Goal: Book appointment/travel/reservation

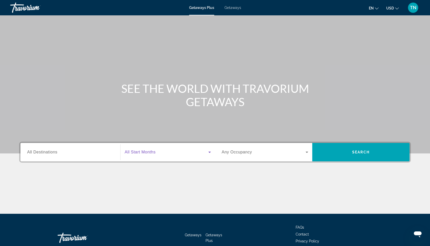
click at [178, 155] on span "Search widget" at bounding box center [167, 152] width 84 height 6
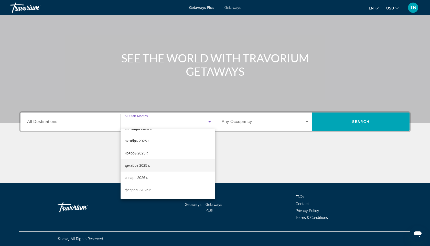
scroll to position [21, 0]
click at [147, 165] on span "декабрь 2025 г." at bounding box center [137, 165] width 25 height 6
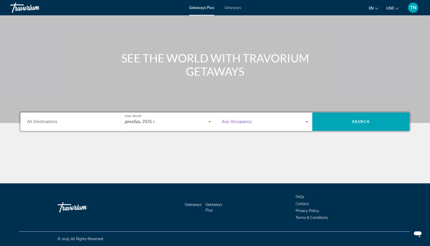
click at [251, 125] on span "Search widget" at bounding box center [264, 122] width 84 height 6
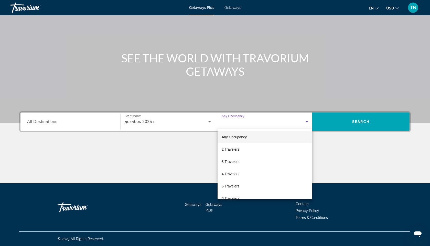
click at [251, 125] on div at bounding box center [215, 123] width 430 height 246
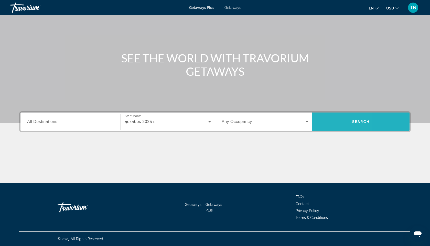
click at [326, 121] on span "Search widget" at bounding box center [361, 122] width 97 height 12
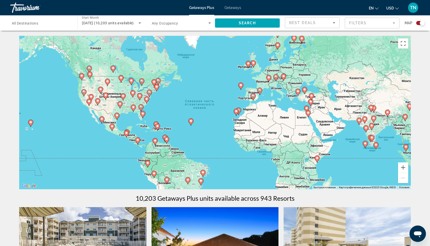
click at [66, 19] on div "Search widget" at bounding box center [41, 23] width 59 height 15
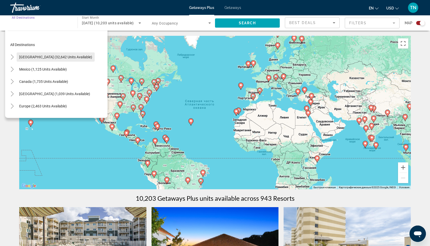
click at [51, 54] on span "Search widget" at bounding box center [56, 57] width 78 height 12
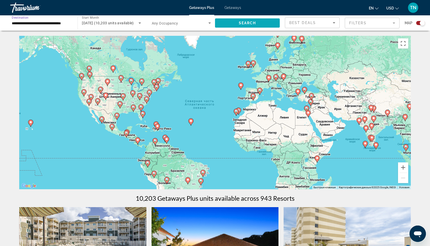
click at [230, 25] on span "Search widget" at bounding box center [247, 23] width 65 height 12
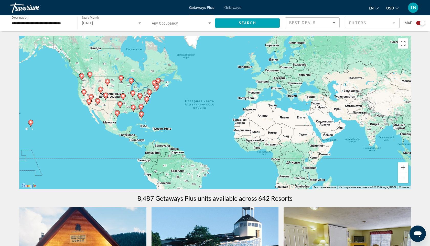
click at [120, 92] on div "Чтобы активировать перетаскивание с помощью клавиатуры, нажмите Alt + Ввод. Пос…" at bounding box center [215, 113] width 392 height 154
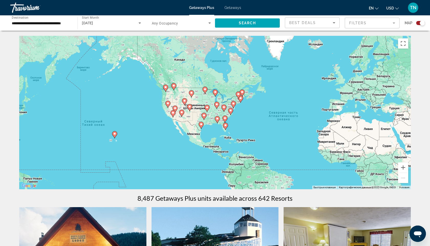
drag, startPoint x: 120, startPoint y: 92, endPoint x: 207, endPoint y: 103, distance: 87.2
click at [207, 103] on div "Чтобы активировать перетаскивание с помощью клавиатуры, нажмите Alt + Ввод. Пос…" at bounding box center [215, 113] width 392 height 154
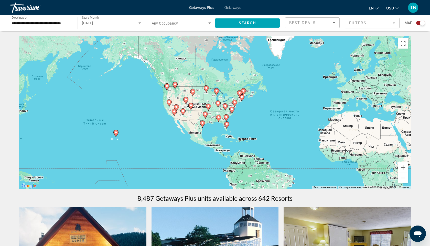
click at [118, 135] on gmp-advanced-marker "Main content" at bounding box center [116, 134] width 5 height 8
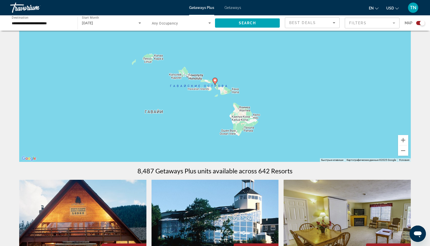
scroll to position [28, 0]
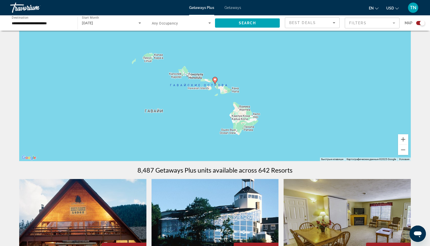
click at [216, 80] on image "Main content" at bounding box center [215, 79] width 3 height 3
type input "**********"
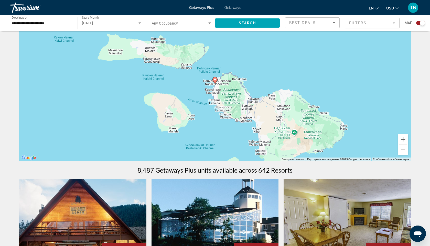
click at [216, 80] on image "Main content" at bounding box center [215, 79] width 3 height 3
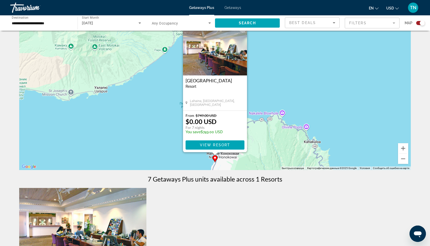
scroll to position [0, 0]
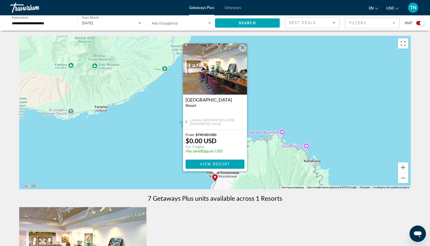
click at [244, 45] on button "Закрыть" at bounding box center [243, 48] width 8 height 8
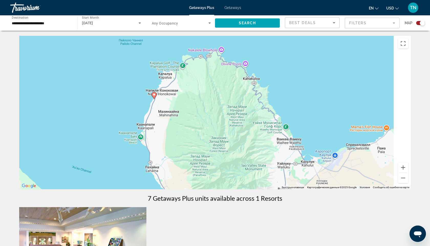
drag, startPoint x: 262, startPoint y: 125, endPoint x: 200, endPoint y: 40, distance: 105.5
click at [200, 40] on div "Чтобы активировать перетаскивание с помощью клавиатуры, нажмите Alt + Ввод. Пос…" at bounding box center [215, 113] width 392 height 154
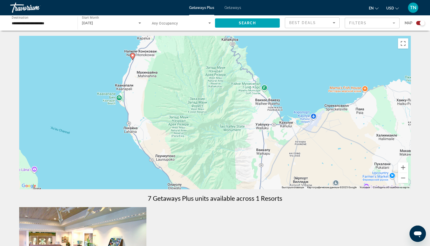
drag, startPoint x: 222, startPoint y: 101, endPoint x: 202, endPoint y: 63, distance: 43.0
click at [202, 63] on div "Чтобы активировать перетаскивание с помощью клавиатуры, нажмите Alt + Ввод. Пос…" at bounding box center [215, 113] width 392 height 154
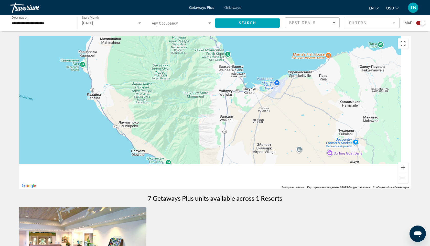
drag, startPoint x: 255, startPoint y: 122, endPoint x: 192, endPoint y: 67, distance: 83.7
click at [192, 67] on div "Чтобы активировать перетаскивание с помощью клавиатуры, нажмите Alt + Ввод. Пос…" at bounding box center [215, 113] width 392 height 154
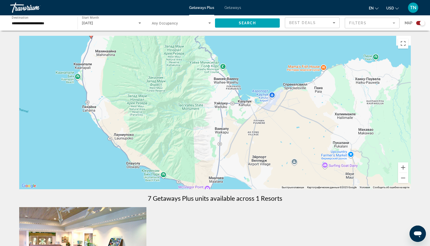
drag, startPoint x: 291, startPoint y: 145, endPoint x: 311, endPoint y: 179, distance: 39.7
click at [311, 179] on div "Чтобы активировать перетаскивание с помощью клавиатуры, нажмите Alt + Ввод. Пос…" at bounding box center [215, 113] width 392 height 154
click at [405, 179] on button "Уменьшить" at bounding box center [403, 178] width 10 height 10
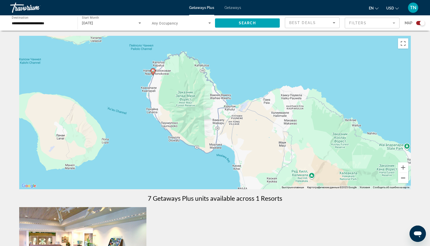
click at [405, 179] on button "Уменьшить" at bounding box center [403, 178] width 10 height 10
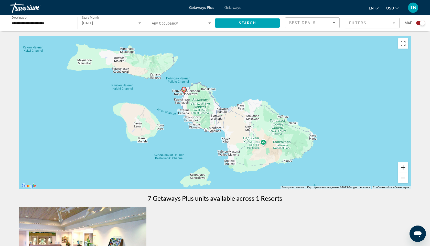
click at [404, 170] on button "Увеличить" at bounding box center [403, 168] width 10 height 10
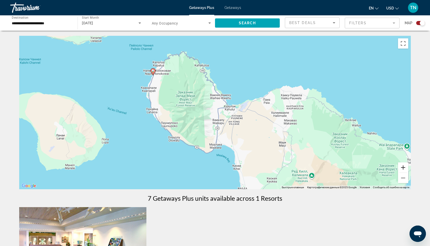
click at [404, 170] on button "Увеличить" at bounding box center [403, 168] width 10 height 10
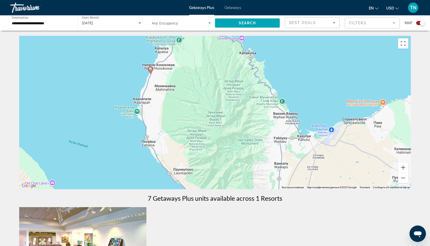
drag, startPoint x: 207, startPoint y: 155, endPoint x: 267, endPoint y: 189, distance: 69.3
click at [267, 189] on div "Чтобы активировать перетаскивание с помощью клавиатуры, нажмите Alt + Ввод. Пос…" at bounding box center [215, 113] width 392 height 154
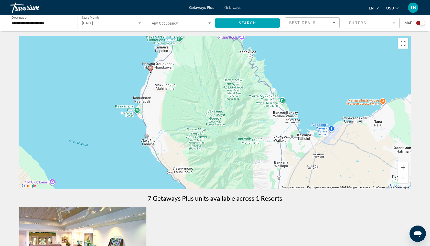
click at [404, 180] on button "Уменьшить" at bounding box center [403, 178] width 10 height 10
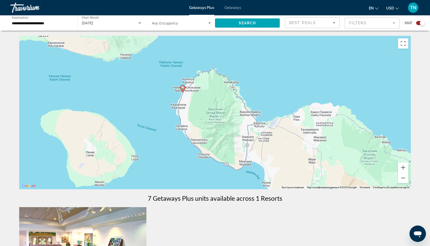
click at [182, 89] on image "Main content" at bounding box center [182, 87] width 3 height 3
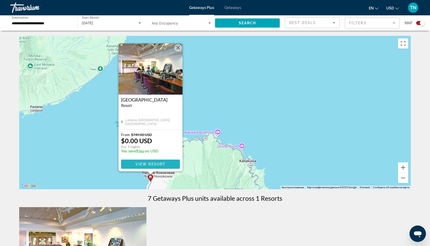
click at [141, 163] on span "View Resort" at bounding box center [151, 164] width 30 height 4
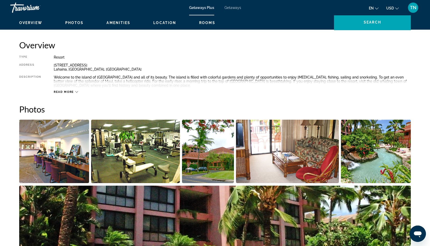
scroll to position [156, 0]
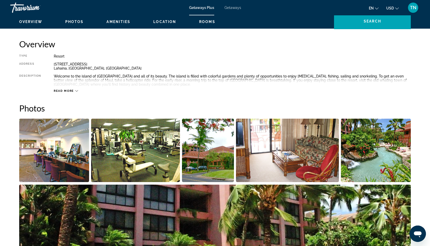
click at [232, 145] on img "Open full-screen image slider" at bounding box center [208, 151] width 52 height 64
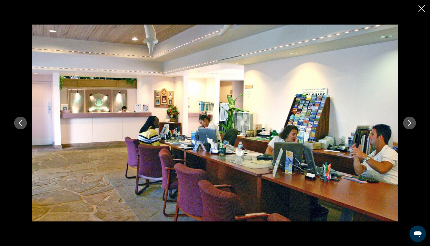
click at [414, 123] on button "Next image" at bounding box center [410, 123] width 13 height 13
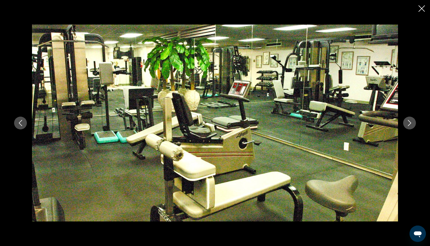
click at [414, 123] on button "Next image" at bounding box center [410, 123] width 13 height 13
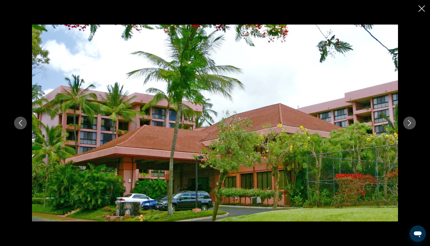
click at [414, 123] on button "Next image" at bounding box center [410, 123] width 13 height 13
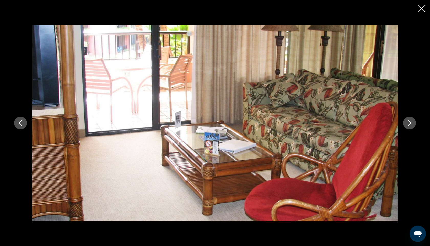
click at [414, 123] on button "Next image" at bounding box center [410, 123] width 13 height 13
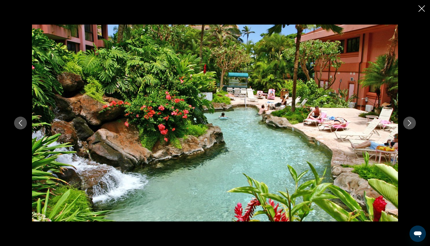
click at [414, 123] on button "Next image" at bounding box center [410, 123] width 13 height 13
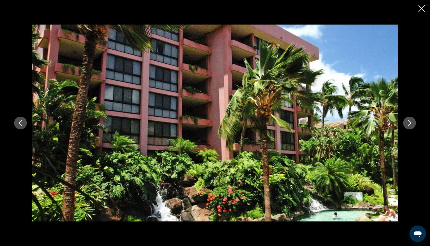
click at [414, 123] on button "Next image" at bounding box center [410, 123] width 13 height 13
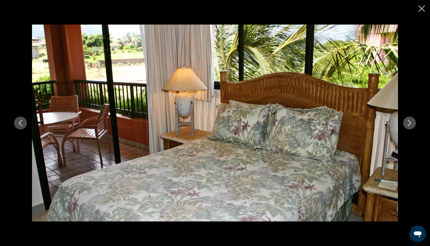
click at [414, 123] on button "Next image" at bounding box center [410, 123] width 13 height 13
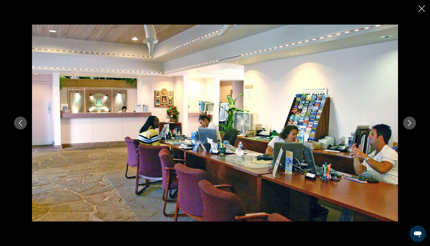
click at [414, 123] on button "Next image" at bounding box center [410, 123] width 13 height 13
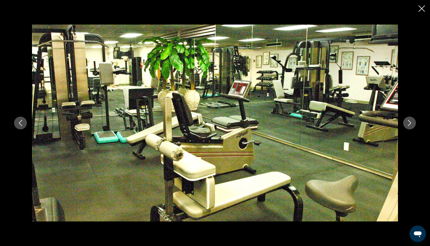
click at [423, 9] on icon "Close slideshow" at bounding box center [422, 8] width 6 height 6
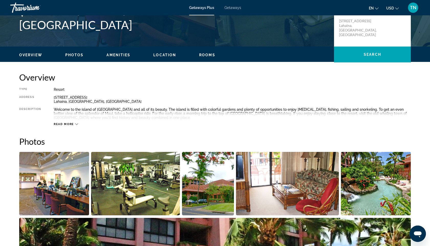
scroll to position [121, 0]
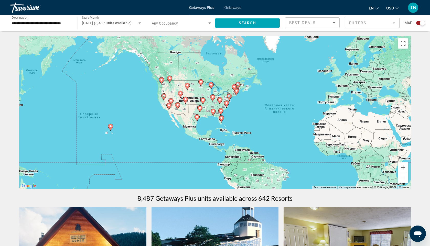
drag, startPoint x: 72, startPoint y: 143, endPoint x: 160, endPoint y: 141, distance: 87.9
click at [160, 141] on div "Чтобы активировать перетаскивание с помощью клавиатуры, нажмите Alt + Ввод. Пос…" at bounding box center [215, 113] width 392 height 154
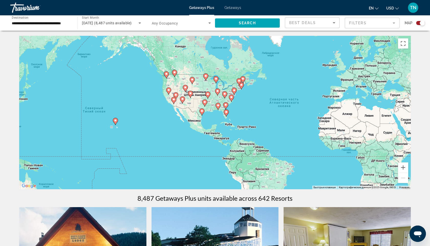
drag, startPoint x: 220, startPoint y: 100, endPoint x: 185, endPoint y: 118, distance: 39.9
click at [185, 118] on div "Чтобы активировать перетаскивание с помощью клавиатуры, нажмите Alt + Ввод. Пос…" at bounding box center [215, 113] width 392 height 154
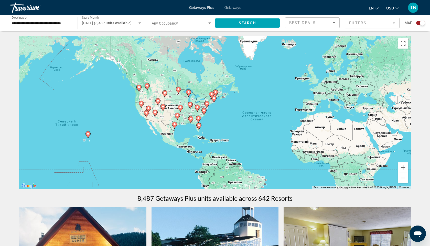
click at [198, 123] on icon "Main content" at bounding box center [199, 126] width 5 height 7
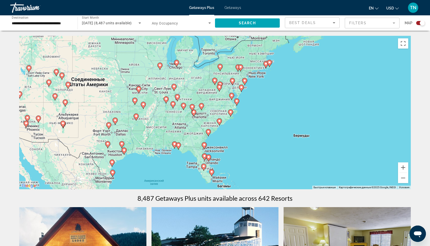
drag, startPoint x: 240, startPoint y: 86, endPoint x: 235, endPoint y: 151, distance: 65.2
click at [235, 151] on div "Для навигации используйте клавиши со стрелками. Чтобы активировать перетаскиван…" at bounding box center [215, 113] width 392 height 154
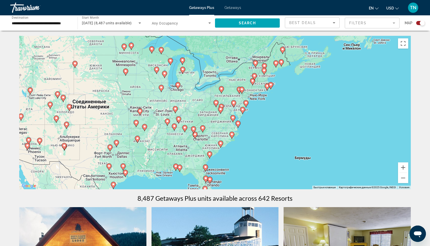
drag, startPoint x: 261, startPoint y: 100, endPoint x: 262, endPoint y: 123, distance: 23.1
click at [262, 123] on div "Для навигации используйте клавиши со стрелками. Чтобы активировать перетаскиван…" at bounding box center [215, 113] width 392 height 154
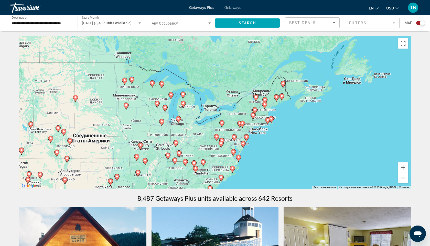
drag, startPoint x: 251, startPoint y: 91, endPoint x: 251, endPoint y: 126, distance: 34.6
click at [251, 126] on div "Для навигации используйте клавиши со стрелками. Чтобы активировать перетаскиван…" at bounding box center [215, 113] width 392 height 154
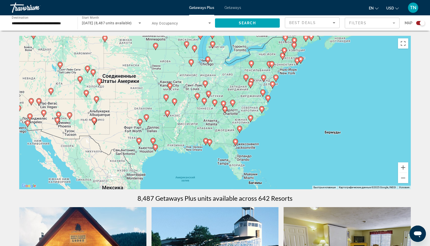
drag, startPoint x: 235, startPoint y: 151, endPoint x: 265, endPoint y: 91, distance: 67.3
click at [265, 91] on icon "Main content" at bounding box center [263, 93] width 5 height 7
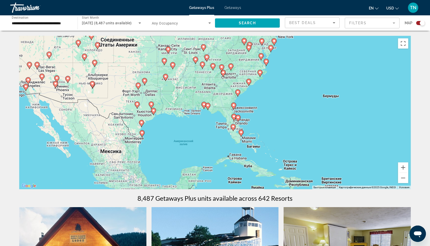
drag, startPoint x: 241, startPoint y: 162, endPoint x: 240, endPoint y: 125, distance: 37.2
click at [240, 125] on div "Чтобы активировать перетаскивание с помощью клавиатуры, нажмите Alt + Ввод. Пос…" at bounding box center [215, 113] width 392 height 154
click at [210, 107] on icon "Main content" at bounding box center [208, 106] width 5 height 7
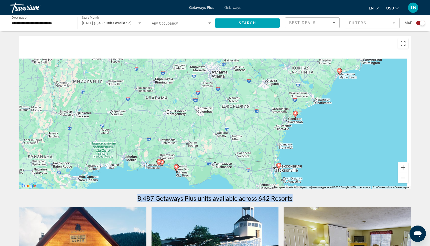
drag, startPoint x: 333, startPoint y: 135, endPoint x: 292, endPoint y: 202, distance: 78.3
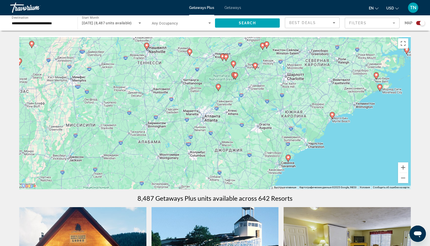
drag, startPoint x: 318, startPoint y: 139, endPoint x: 312, endPoint y: 173, distance: 34.9
click at [312, 173] on div "Чтобы активировать перетаскивание с помощью клавиатуры, нажмите Alt + Ввод. Пос…" at bounding box center [215, 113] width 392 height 154
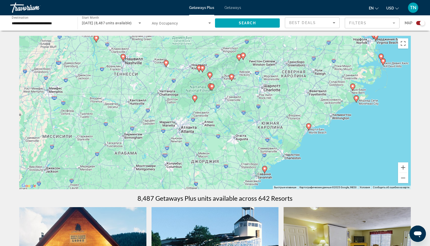
drag, startPoint x: 346, startPoint y: 129, endPoint x: 319, endPoint y: 138, distance: 28.4
click at [319, 138] on div "Чтобы активировать перетаскивание с помощью клавиатуры, нажмите Alt + Ввод. Пос…" at bounding box center [215, 113] width 392 height 154
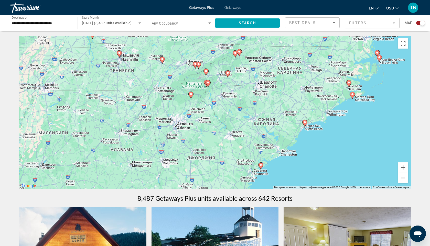
click at [263, 166] on icon "Main content" at bounding box center [261, 166] width 5 height 7
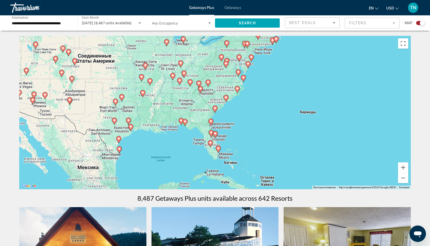
click at [217, 108] on image "Main content" at bounding box center [215, 108] width 3 height 3
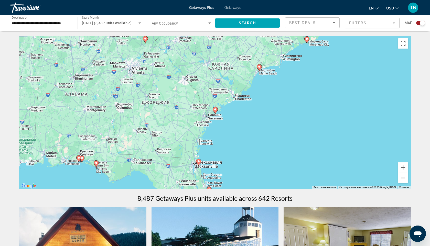
click at [216, 110] on image "Main content" at bounding box center [215, 109] width 3 height 3
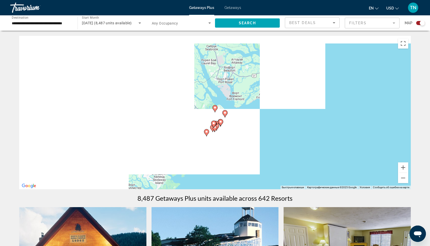
click at [220, 125] on gmp-advanced-marker "Main content" at bounding box center [220, 123] width 5 height 8
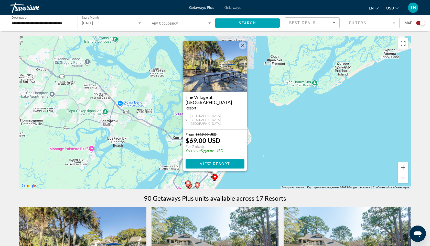
click at [243, 48] on button "Закрыть" at bounding box center [243, 46] width 8 height 8
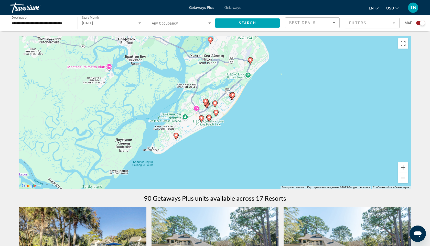
drag, startPoint x: 215, startPoint y: 163, endPoint x: 233, endPoint y: 78, distance: 86.4
click at [233, 78] on div "Чтобы активировать перетаскивание с помощью клавиатуры, нажмите Alt + Ввод. Пос…" at bounding box center [215, 113] width 392 height 154
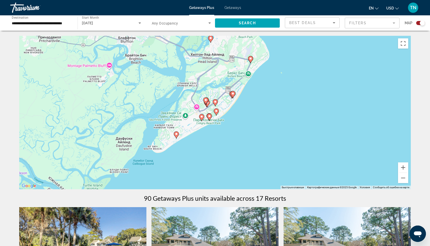
click at [217, 111] on image "Main content" at bounding box center [216, 111] width 3 height 3
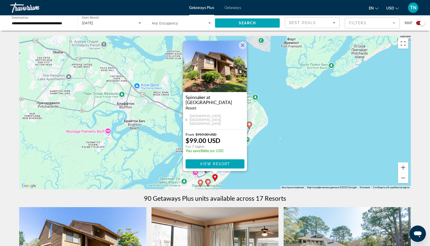
click at [221, 118] on div "Spinnaker at [GEOGRAPHIC_DATA] - This is an adults only resort [GEOGRAPHIC_DATA…" at bounding box center [215, 110] width 64 height 37
click at [242, 45] on button "Закрыть" at bounding box center [243, 46] width 8 height 8
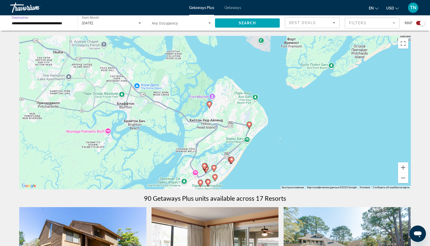
click at [65, 25] on input "**********" at bounding box center [41, 23] width 59 height 6
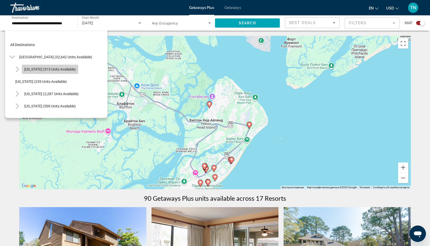
click at [50, 69] on span "[US_STATE] (515 units available)" at bounding box center [49, 69] width 51 height 4
type input "**********"
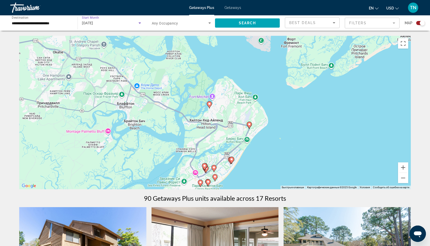
click at [123, 21] on div "[DATE]" at bounding box center [110, 23] width 56 height 6
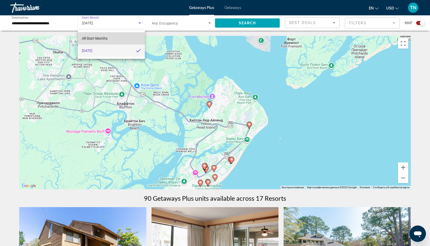
click at [115, 36] on mat-option "All Start Months" at bounding box center [111, 38] width 67 height 12
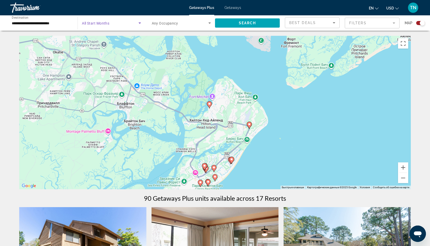
click at [122, 23] on span "Search widget" at bounding box center [110, 23] width 56 height 6
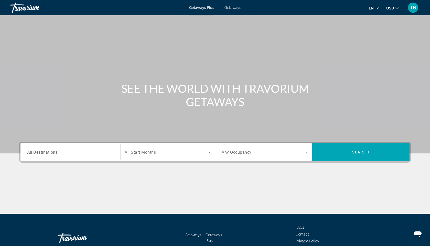
click at [83, 154] on input "Destination All Destinations" at bounding box center [70, 153] width 87 height 6
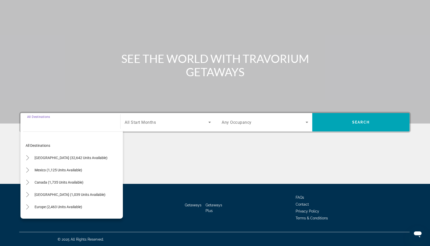
scroll to position [30, 0]
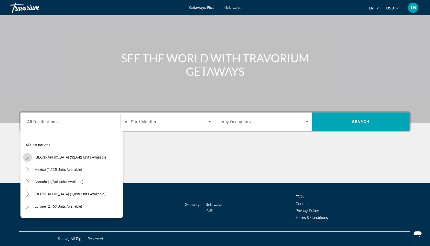
click at [30, 154] on mat-icon "Toggle United States (32,642 units available)" at bounding box center [27, 157] width 9 height 9
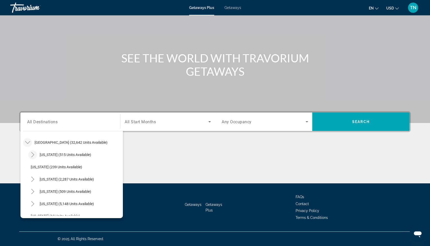
click at [35, 154] on icon "Toggle Arizona (515 units available)" at bounding box center [32, 154] width 5 height 5
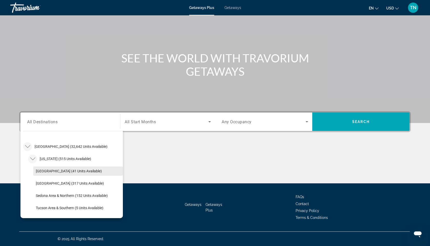
scroll to position [11, 0]
click at [33, 161] on mat-icon "Toggle Arizona (515 units available)" at bounding box center [32, 158] width 9 height 9
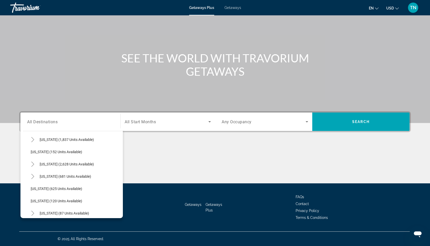
scroll to position [248, 0]
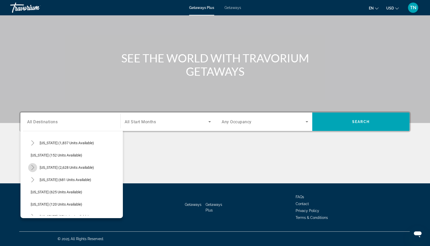
click at [34, 166] on icon "Toggle Nevada (2,628 units available)" at bounding box center [32, 167] width 5 height 5
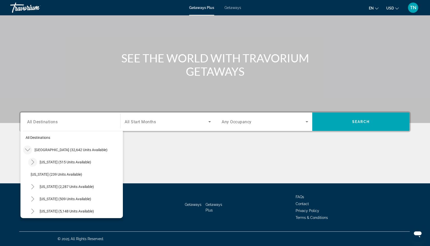
scroll to position [0, 0]
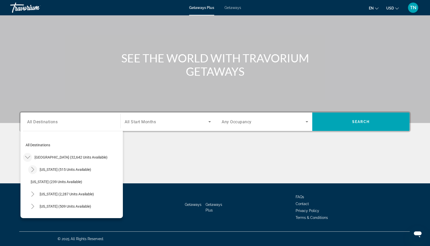
click at [36, 168] on mat-icon "Toggle Arizona (515 units available)" at bounding box center [32, 170] width 9 height 9
click at [58, 172] on span "Search widget" at bounding box center [65, 170] width 57 height 12
type input "**********"
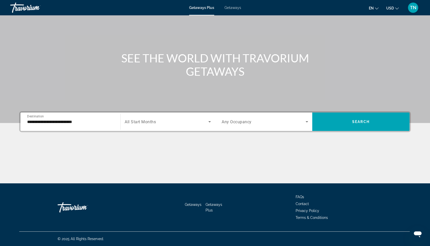
click at [160, 126] on div "Search widget" at bounding box center [168, 122] width 86 height 14
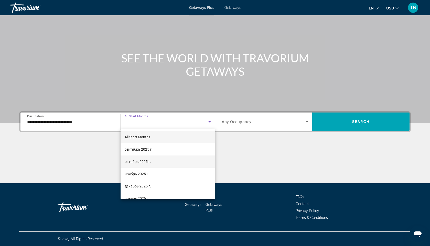
click at [148, 164] on span "октябрь 2025 г." at bounding box center [138, 162] width 26 height 6
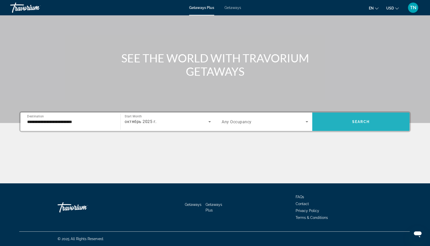
click at [360, 119] on span "Search widget" at bounding box center [361, 122] width 97 height 12
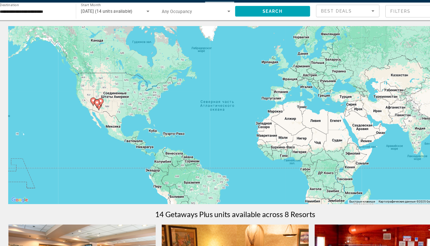
click at [97, 102] on icon "Main content" at bounding box center [96, 103] width 5 height 7
type input "**********"
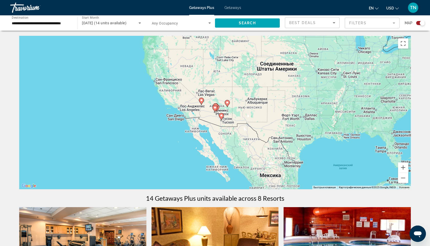
click at [354, 21] on mat-form-field "Filters" at bounding box center [372, 23] width 55 height 11
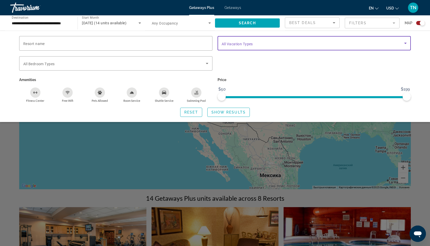
click at [257, 42] on span "Search widget" at bounding box center [313, 43] width 183 height 6
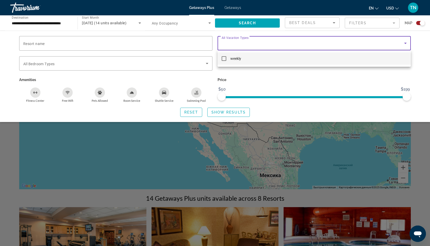
click at [257, 42] on div at bounding box center [215, 123] width 430 height 246
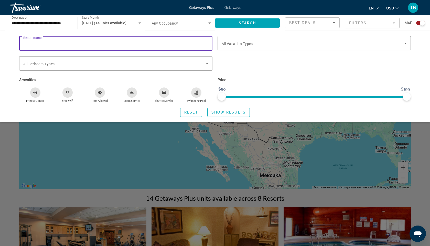
click at [166, 45] on input "Resort name" at bounding box center [115, 43] width 185 height 6
click at [317, 26] on div "Best Deals" at bounding box center [313, 25] width 46 height 14
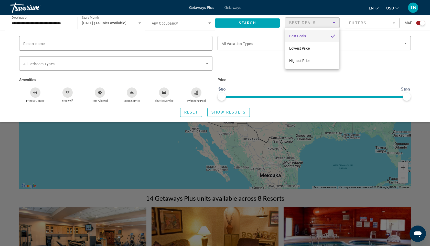
click at [317, 26] on div at bounding box center [215, 123] width 430 height 246
click at [288, 38] on div "Search widget" at bounding box center [314, 43] width 185 height 14
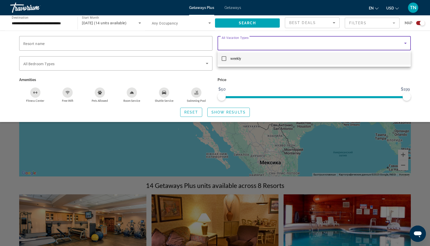
scroll to position [13, 0]
click at [258, 78] on div at bounding box center [215, 123] width 430 height 246
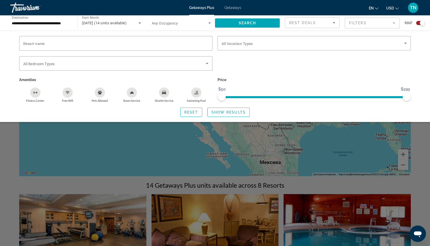
click at [19, 10] on div "Travorium" at bounding box center [35, 7] width 51 height 13
